Goal: Task Accomplishment & Management: Use online tool/utility

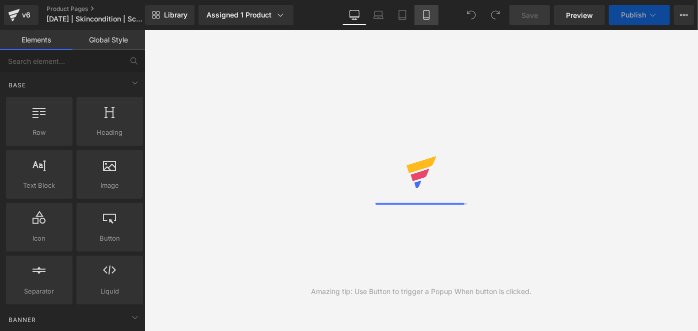
click at [428, 15] on icon at bounding box center [426, 15] width 10 height 10
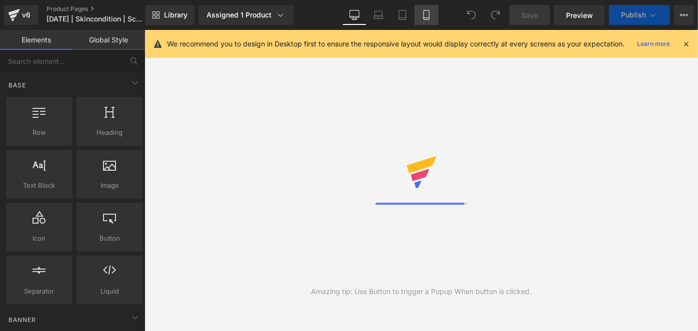
click at [428, 15] on icon at bounding box center [426, 15] width 10 height 10
click at [682, 42] on icon at bounding box center [685, 43] width 9 height 9
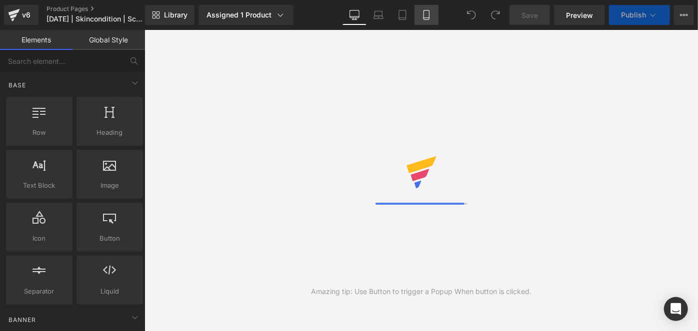
click at [425, 15] on icon at bounding box center [426, 15] width 10 height 10
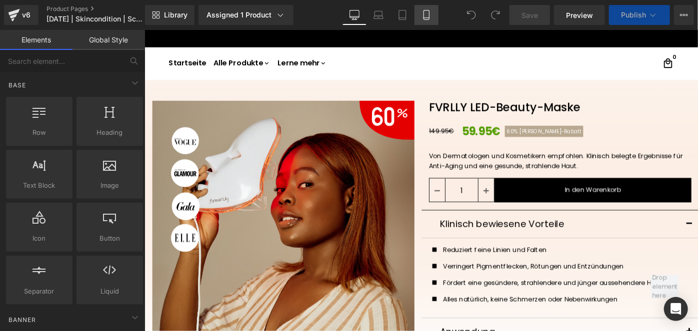
click at [426, 13] on icon at bounding box center [426, 15] width 10 height 10
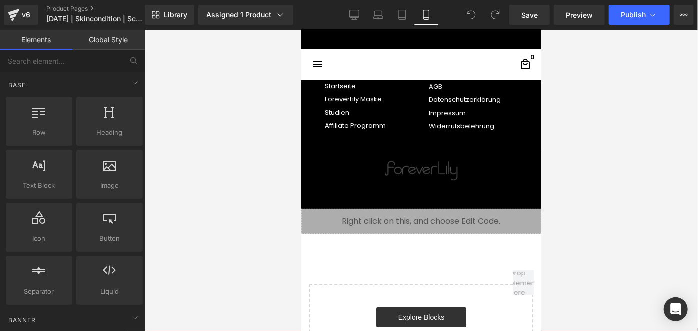
scroll to position [3828, 0]
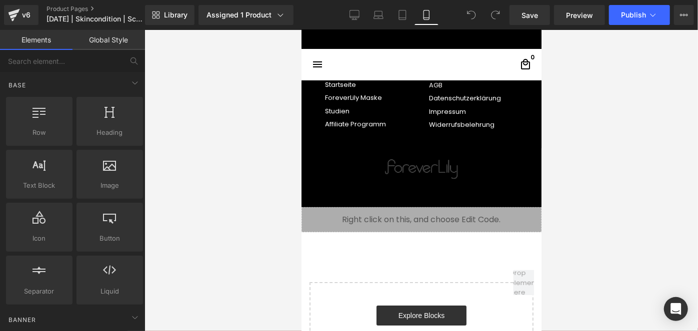
click at [458, 218] on div "Liquid" at bounding box center [421, 219] width 240 height 25
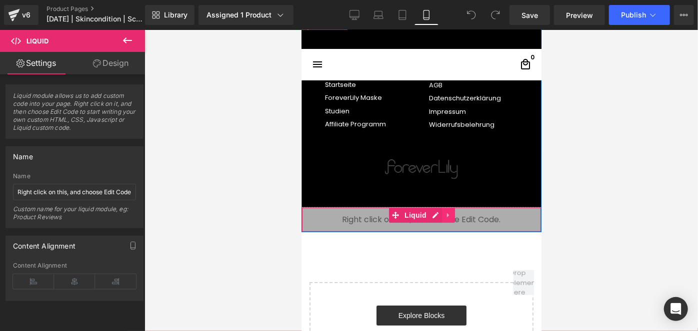
click at [445, 212] on icon at bounding box center [447, 214] width 7 height 7
click at [451, 211] on icon at bounding box center [454, 214] width 7 height 7
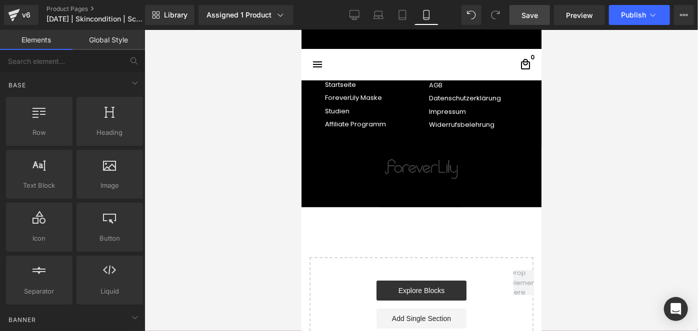
click at [516, 20] on link "Save" at bounding box center [529, 15] width 40 height 20
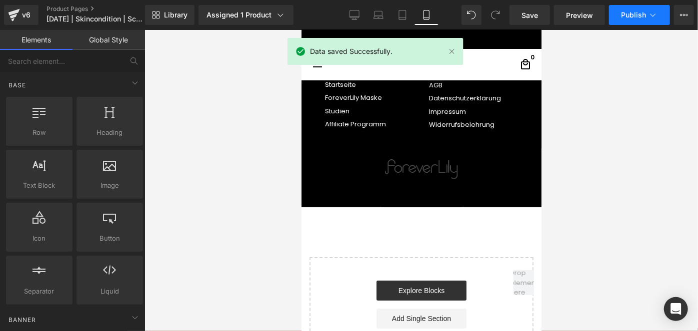
click at [630, 17] on span "Publish" at bounding box center [633, 15] width 25 height 8
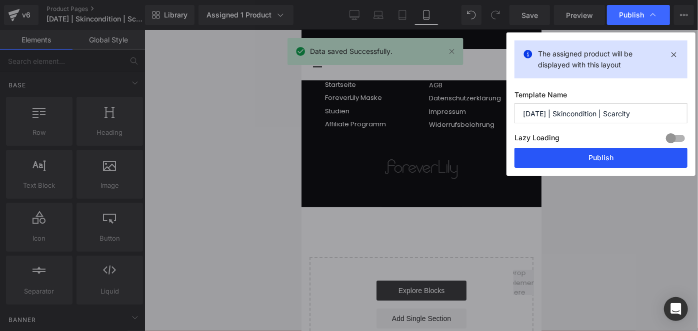
click at [563, 154] on button "Publish" at bounding box center [600, 158] width 173 height 20
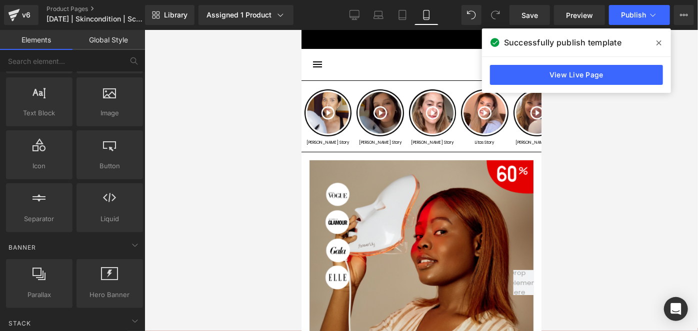
scroll to position [54, 0]
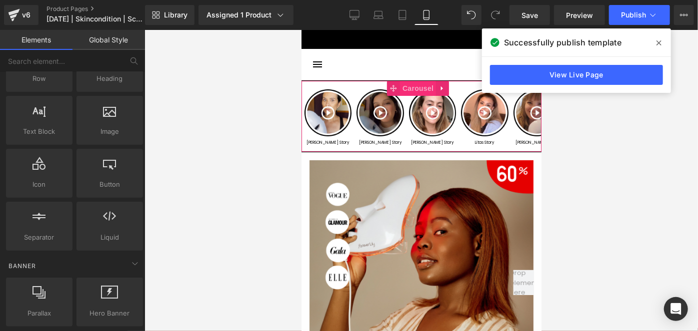
click at [423, 86] on span "Carousel" at bounding box center [417, 87] width 36 height 15
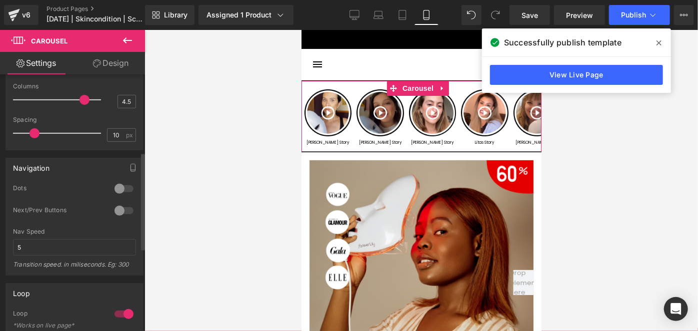
scroll to position [205, 0]
click at [122, 187] on div at bounding box center [124, 187] width 24 height 16
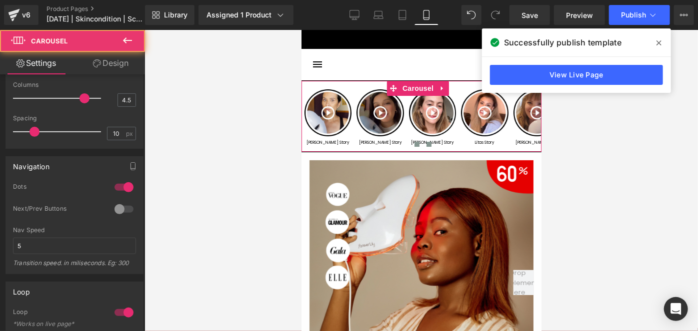
click at [426, 146] on span at bounding box center [428, 143] width 5 height 5
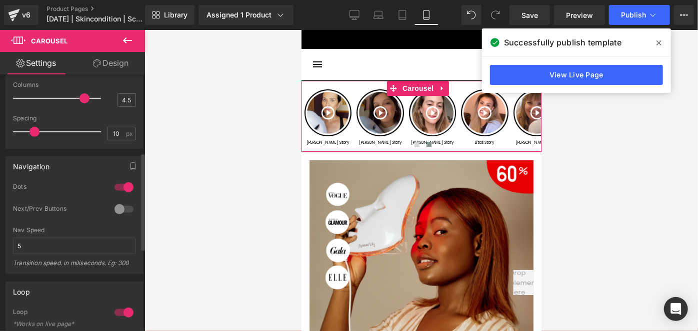
click at [121, 203] on div at bounding box center [124, 209] width 24 height 16
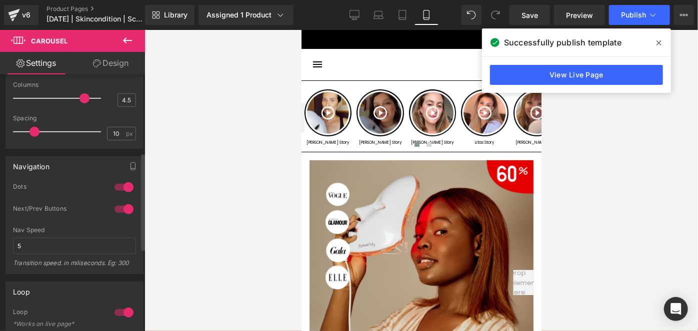
click at [126, 191] on div at bounding box center [124, 187] width 24 height 16
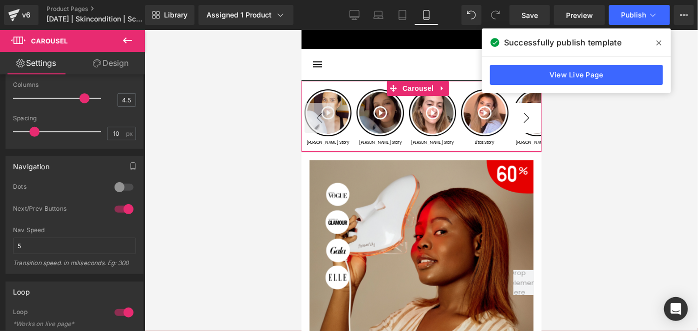
click at [514, 120] on button "›" at bounding box center [526, 117] width 30 height 30
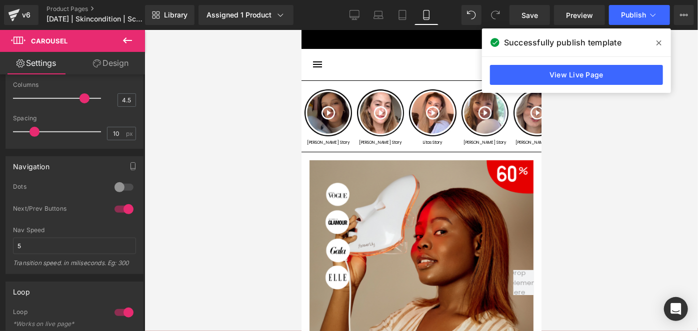
click at [132, 38] on icon at bounding box center [127, 40] width 12 height 12
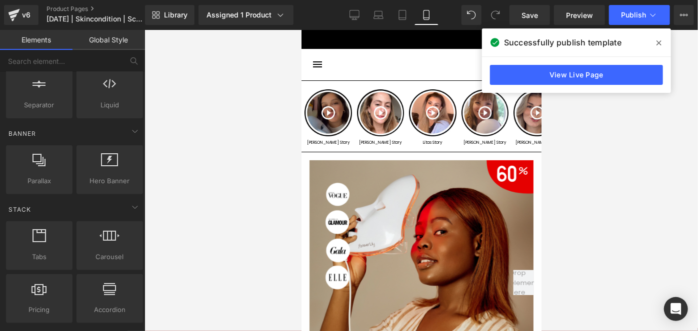
scroll to position [186, 0]
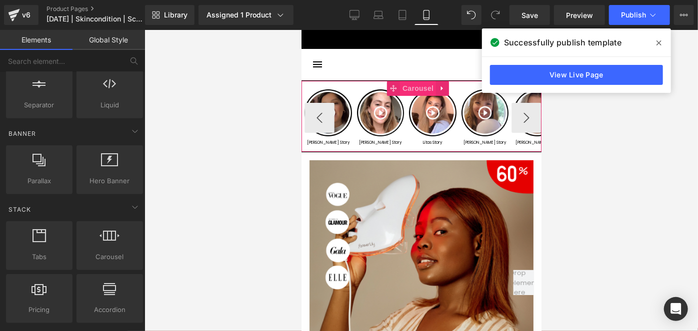
click at [407, 88] on span "Carousel" at bounding box center [417, 87] width 36 height 15
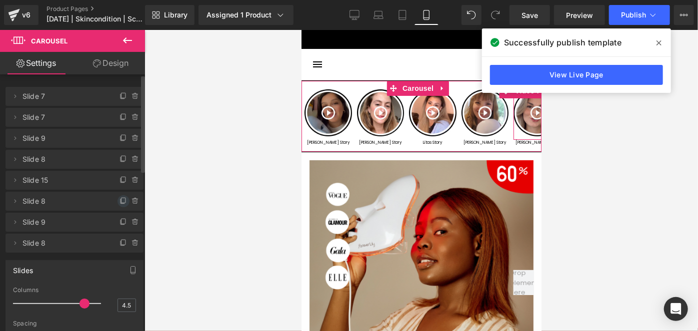
click at [119, 201] on icon at bounding box center [123, 201] width 8 height 8
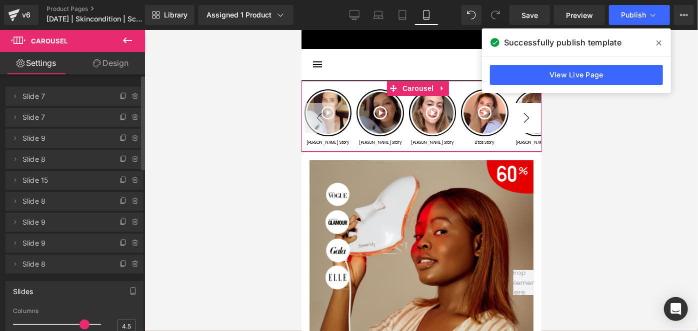
click at [528, 118] on button "›" at bounding box center [526, 117] width 30 height 30
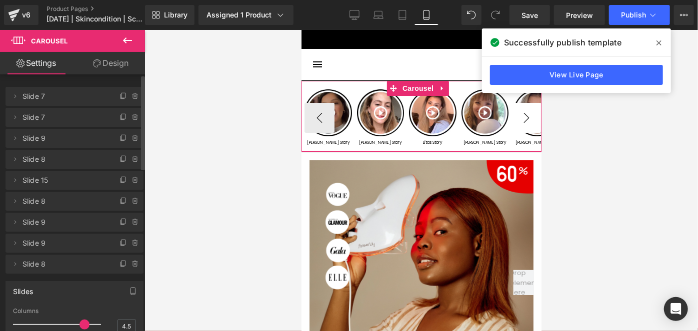
click at [517, 117] on button "›" at bounding box center [526, 117] width 30 height 30
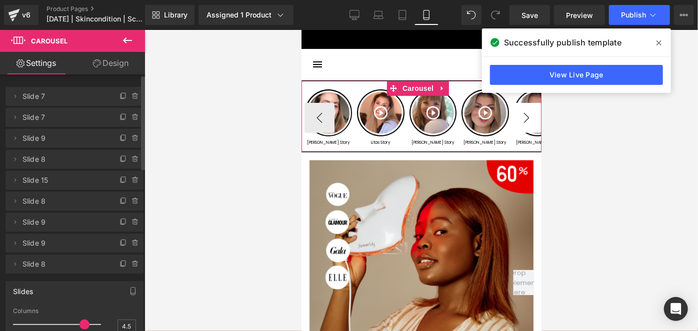
click at [523, 114] on button "›" at bounding box center [526, 117] width 30 height 30
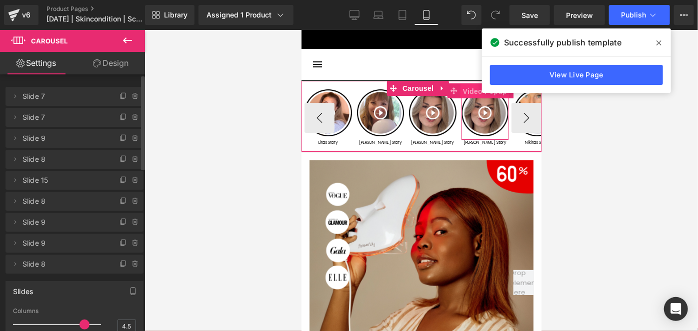
click at [481, 94] on span "Video Popup" at bounding box center [484, 90] width 49 height 15
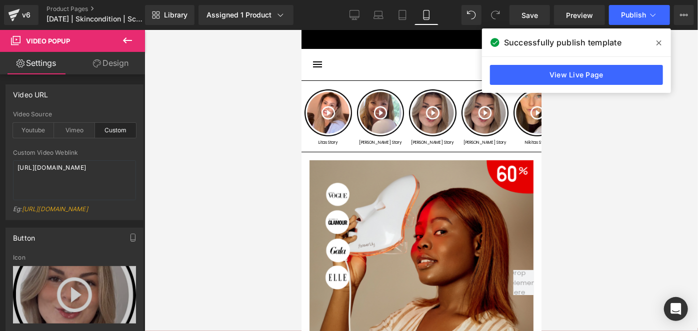
click at [658, 40] on icon at bounding box center [658, 43] width 5 height 8
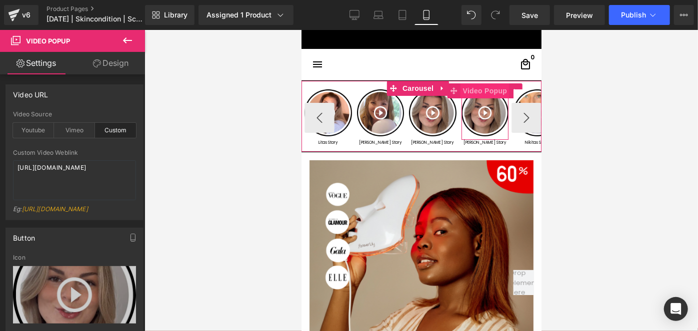
click at [491, 92] on span "Video Popup" at bounding box center [484, 90] width 49 height 15
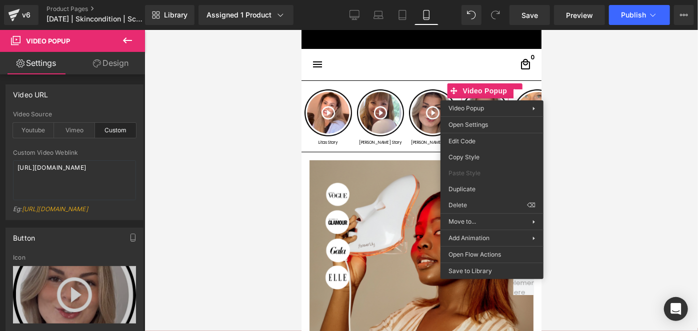
drag, startPoint x: 762, startPoint y: 236, endPoint x: 460, endPoint y: 206, distance: 303.0
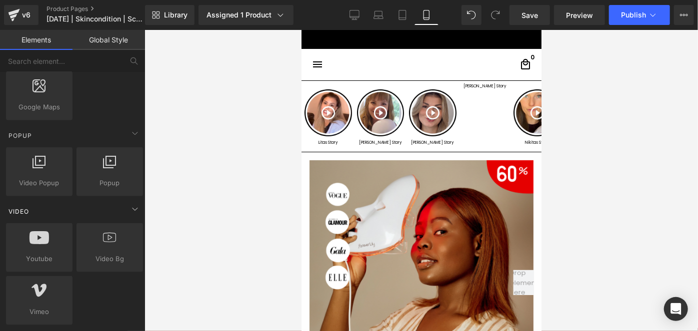
scroll to position [594, 0]
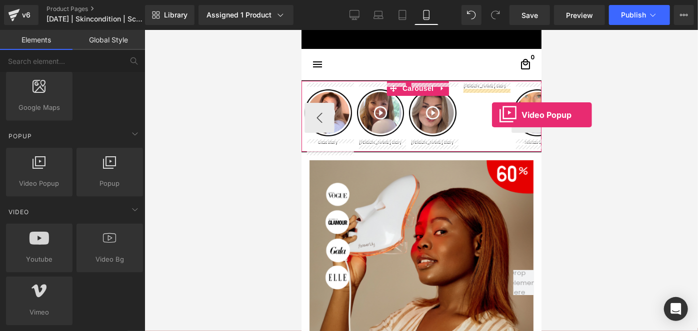
drag, startPoint x: 328, startPoint y: 209, endPoint x: 491, endPoint y: 114, distance: 188.8
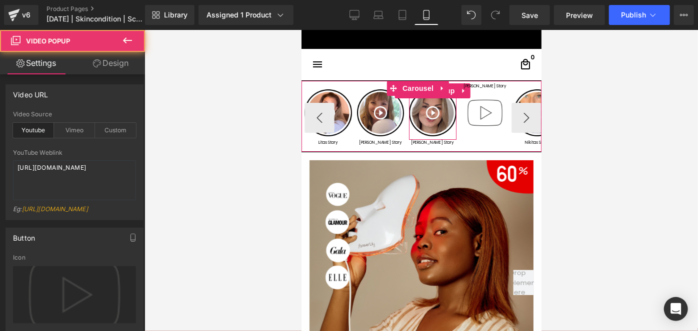
click at [431, 123] on img at bounding box center [431, 112] width 47 height 47
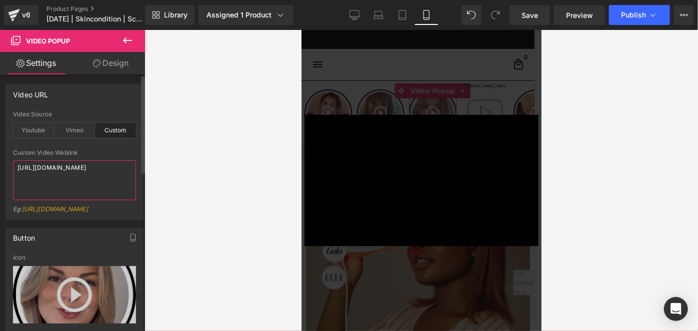
click at [78, 191] on textarea "[URL][DOMAIN_NAME]" at bounding box center [74, 180] width 123 height 40
click at [407, 273] on div "× Loading..." at bounding box center [421, 179] width 240 height 301
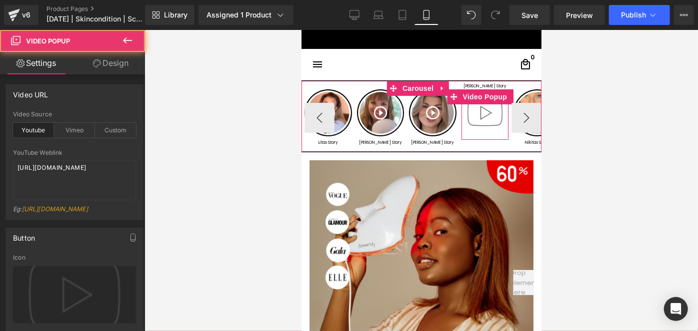
click at [482, 115] on img at bounding box center [484, 112] width 47 height 47
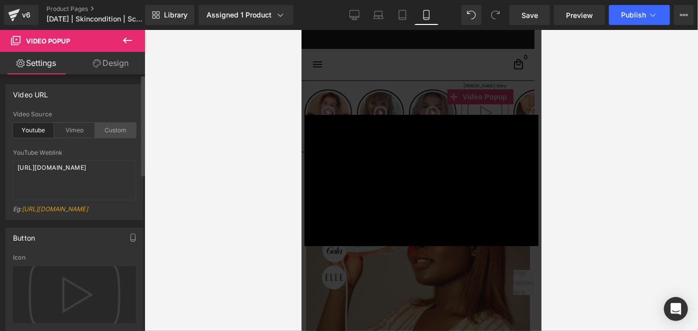
click at [114, 132] on div "Custom" at bounding box center [115, 130] width 41 height 15
click at [102, 183] on textarea "[URL][DOMAIN_NAME]" at bounding box center [74, 180] width 123 height 40
paste textarea "videos/c/o/v/cde9c086871d439ebac08be12d0b1795.mp4"
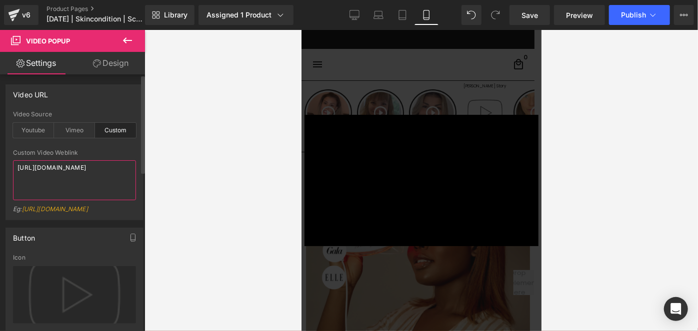
type textarea "[URL][DOMAIN_NAME]"
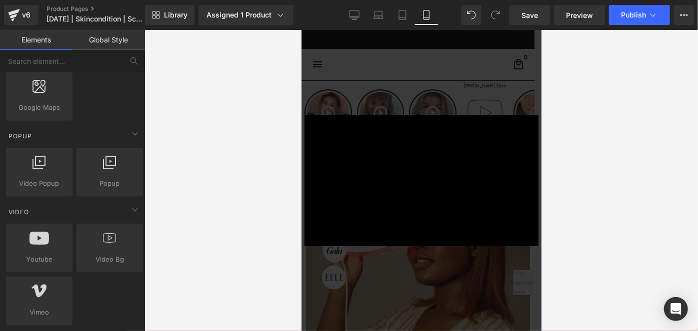
click at [392, 303] on div "× Loading..." at bounding box center [421, 179] width 240 height 301
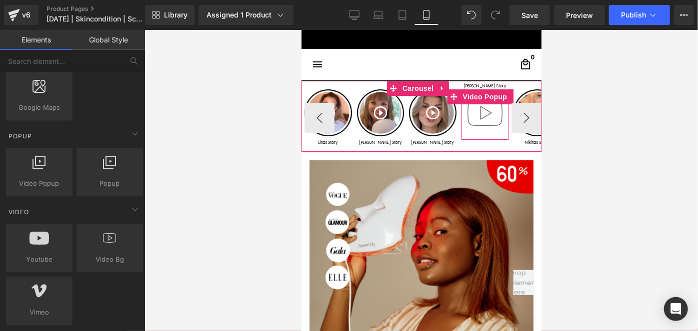
click at [479, 120] on img at bounding box center [484, 112] width 47 height 47
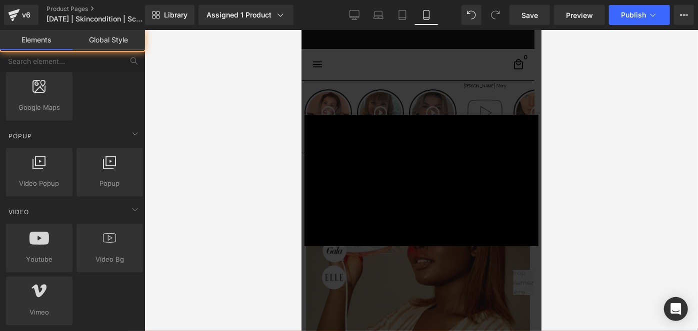
click at [430, 279] on div "× Loading..." at bounding box center [421, 179] width 240 height 301
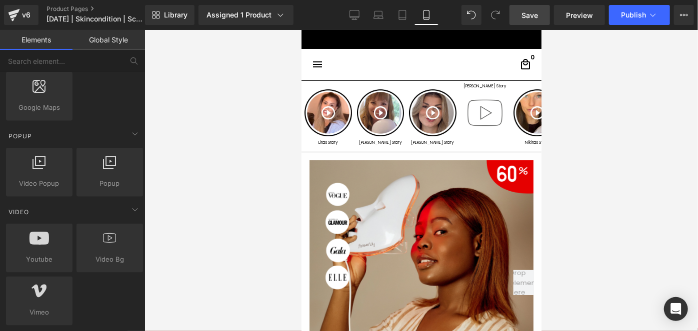
click at [526, 15] on span "Save" at bounding box center [529, 15] width 16 height 10
click at [624, 20] on button "Publish" at bounding box center [639, 15] width 61 height 20
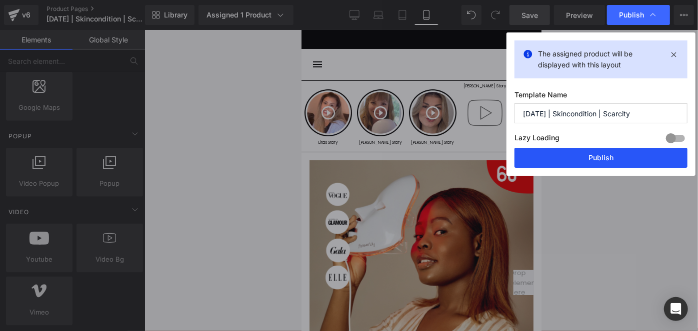
click at [627, 151] on button "Publish" at bounding box center [600, 158] width 173 height 20
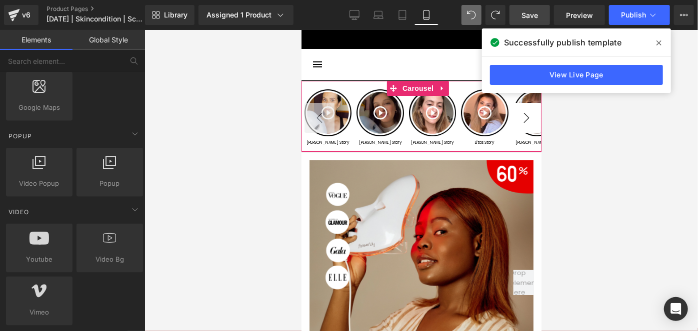
click at [518, 117] on button "›" at bounding box center [526, 117] width 30 height 30
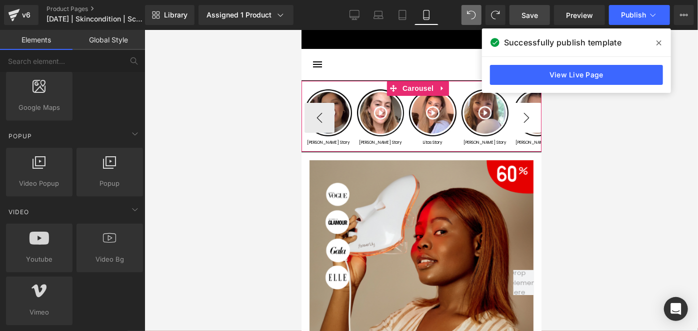
click at [518, 117] on button "›" at bounding box center [526, 117] width 30 height 30
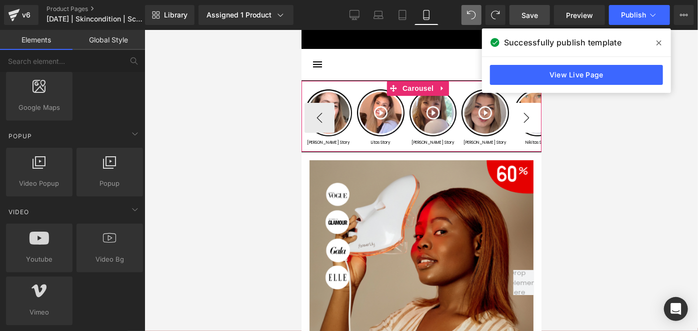
click at [518, 117] on button "›" at bounding box center [526, 117] width 30 height 30
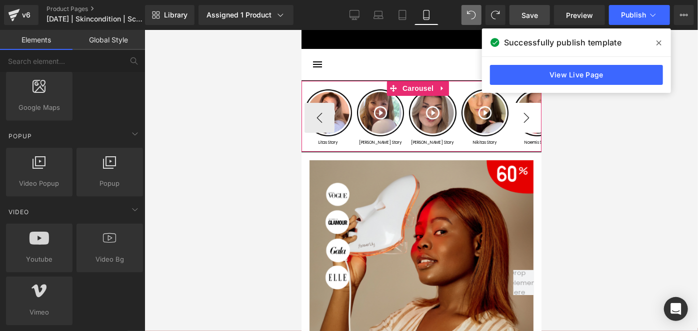
click at [518, 117] on button "›" at bounding box center [526, 117] width 30 height 30
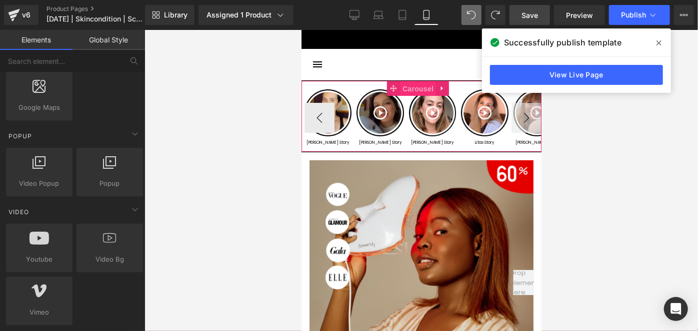
click at [412, 87] on span "Carousel" at bounding box center [417, 88] width 36 height 15
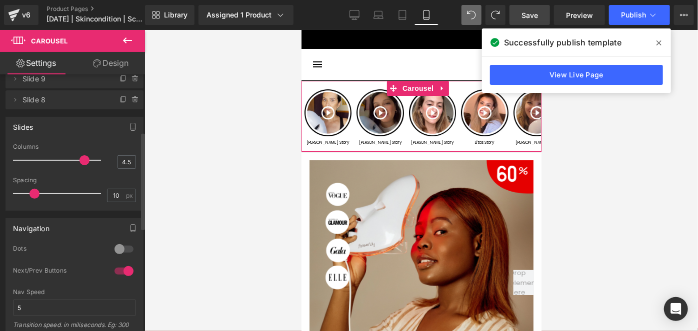
scroll to position [154, 0]
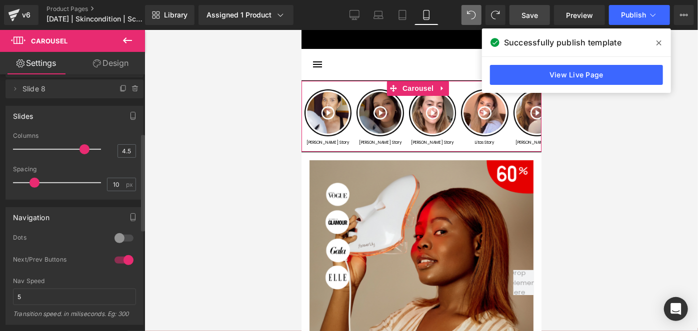
click at [116, 256] on div at bounding box center [124, 260] width 24 height 16
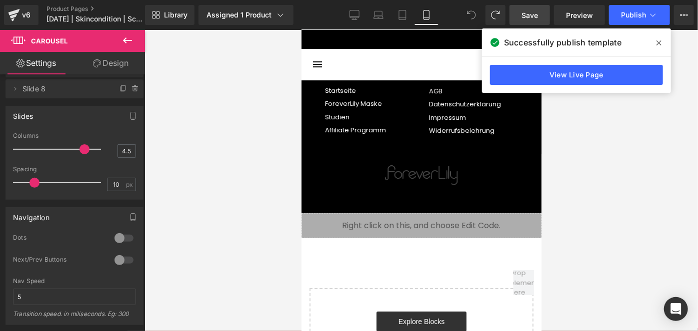
scroll to position [3900, 0]
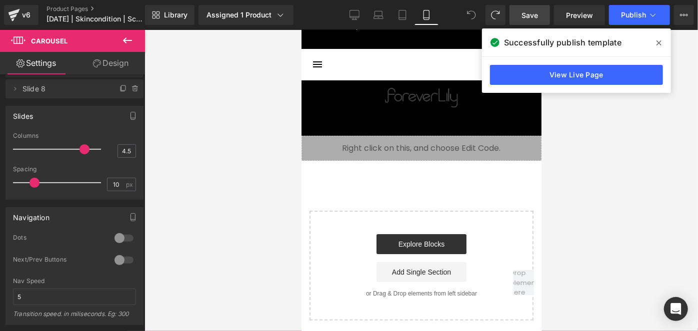
click at [524, 14] on span "Save" at bounding box center [529, 15] width 16 height 10
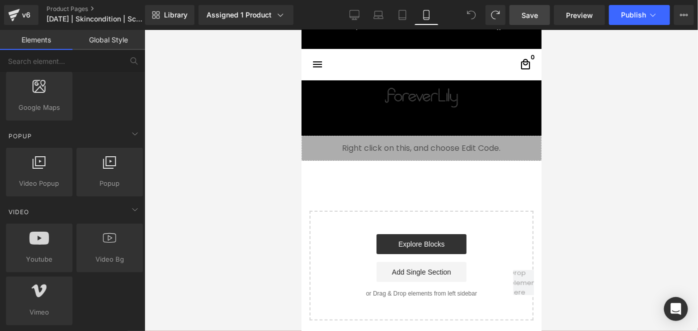
click at [665, 35] on div at bounding box center [420, 180] width 553 height 301
click at [628, 24] on button "Publish" at bounding box center [639, 15] width 61 height 20
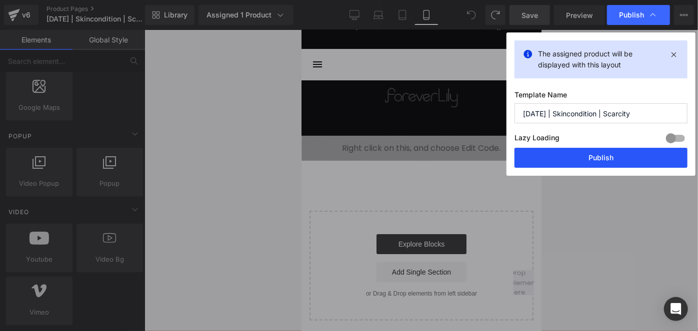
click at [573, 156] on button "Publish" at bounding box center [600, 158] width 173 height 20
